Goal: Navigation & Orientation: Find specific page/section

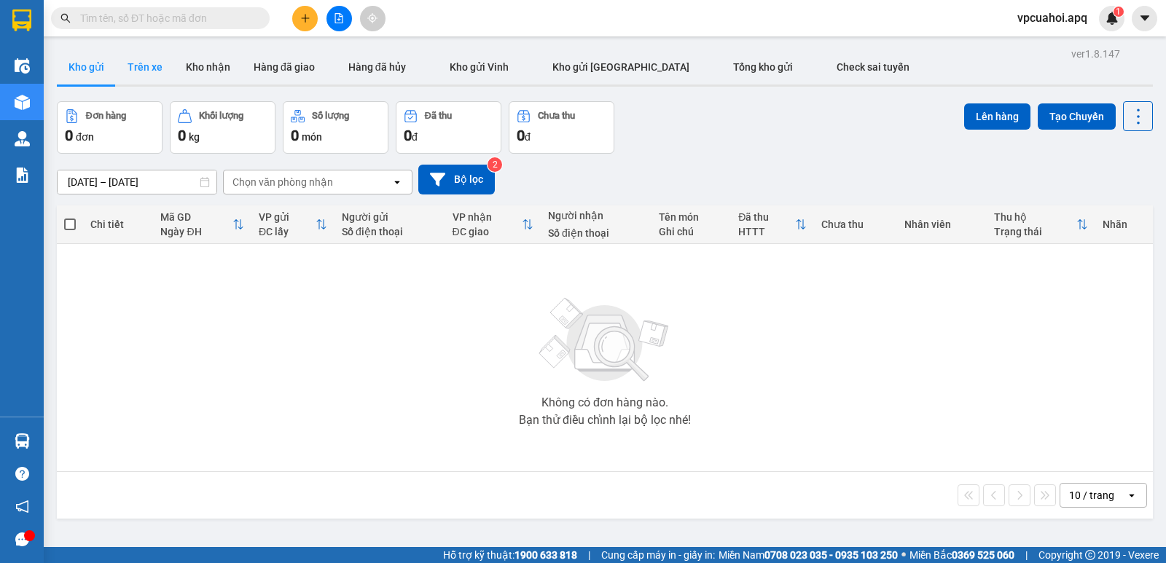
click at [144, 68] on button "Trên xe" at bounding box center [145, 67] width 58 height 35
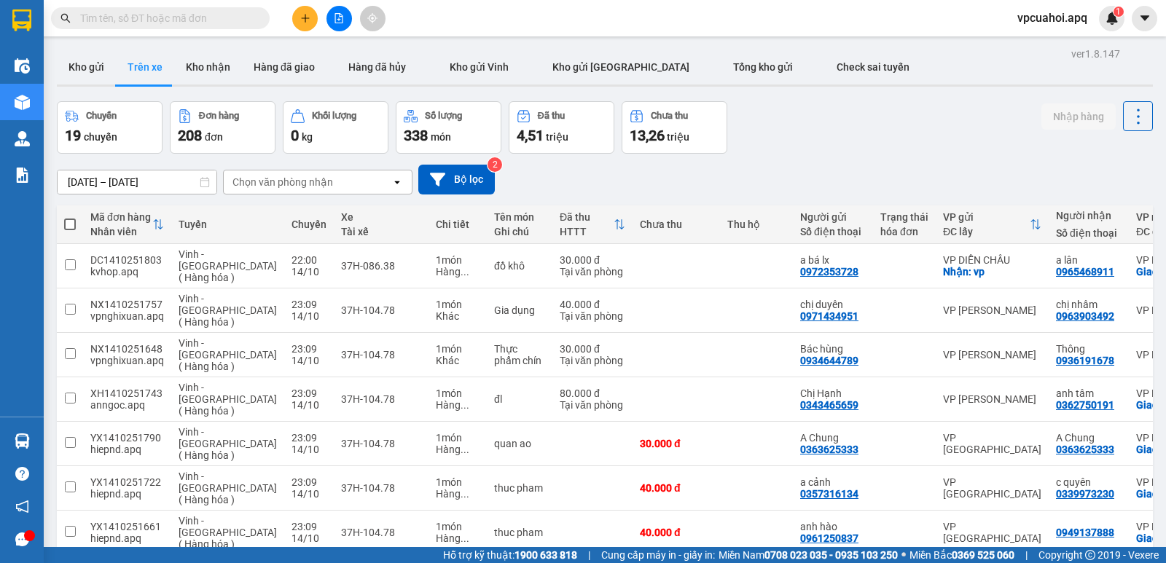
click at [334, 178] on div "Chọn văn phòng nhận" at bounding box center [308, 181] width 168 height 23
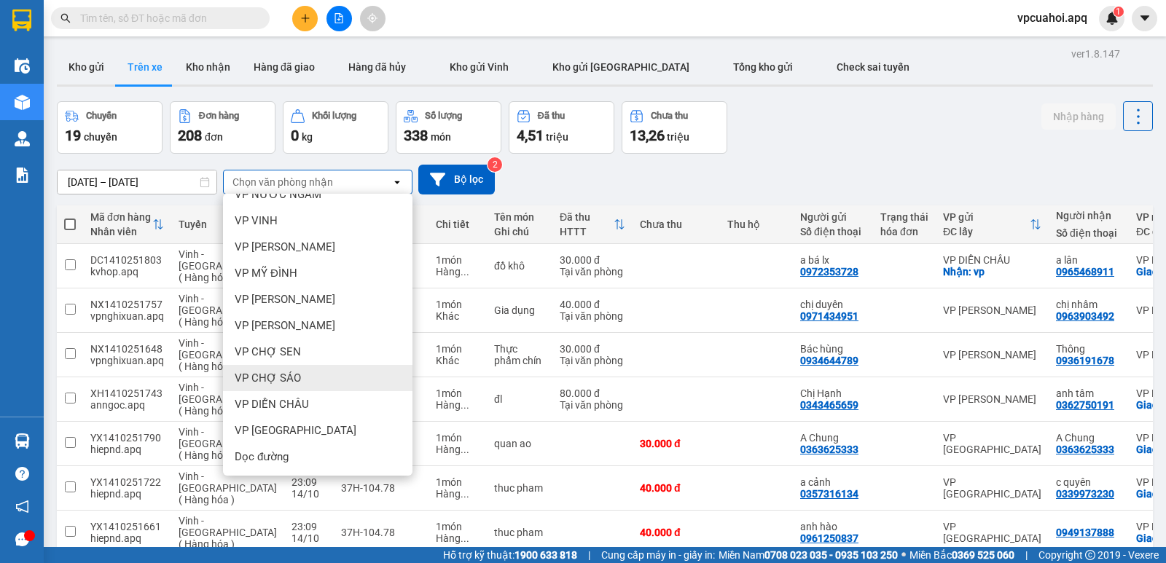
scroll to position [202, 0]
click at [289, 380] on span "VP Cửa Hội" at bounding box center [264, 378] width 58 height 15
